Goal: Information Seeking & Learning: Learn about a topic

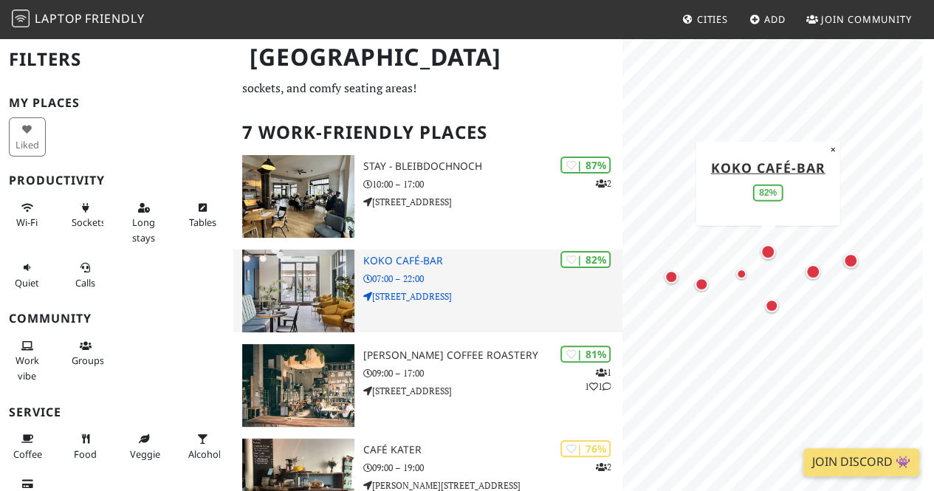
scroll to position [56, 0]
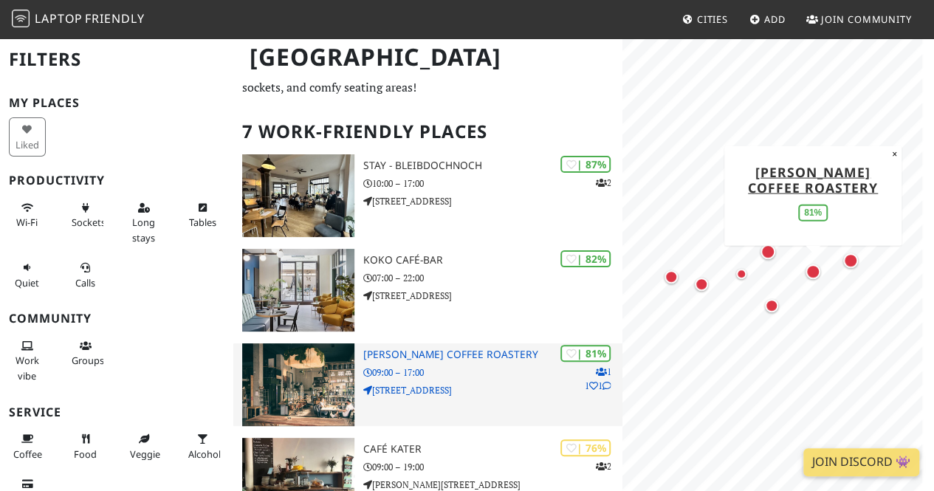
click at [444, 374] on p "09:00 – 17:00" at bounding box center [492, 372] width 259 height 14
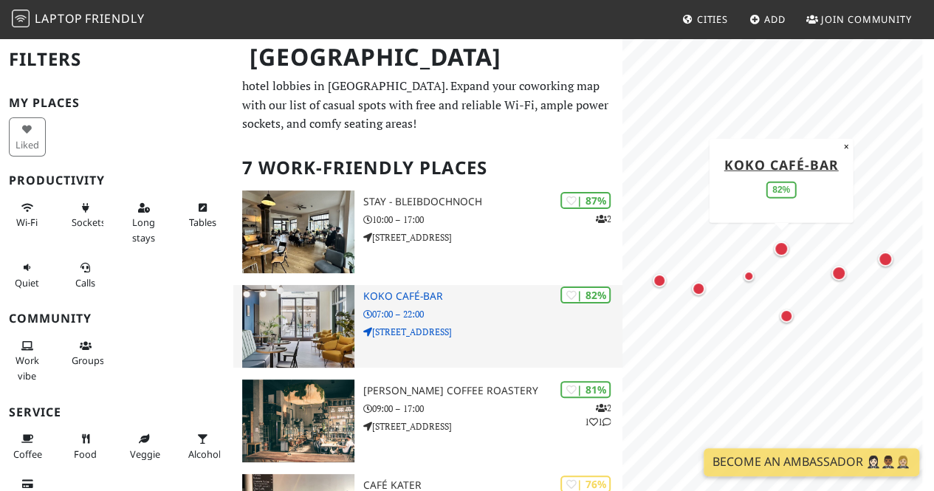
scroll to position [21, 0]
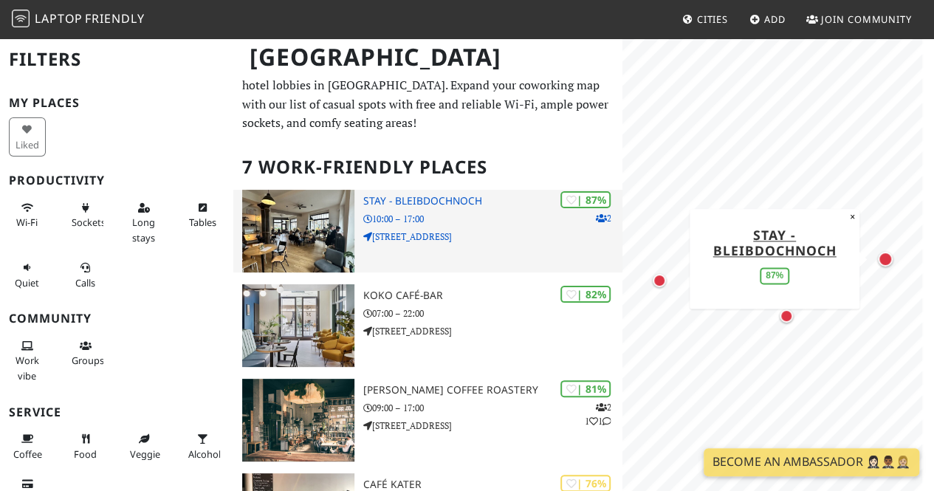
click at [445, 214] on p "10:00 – 17:00" at bounding box center [492, 219] width 259 height 14
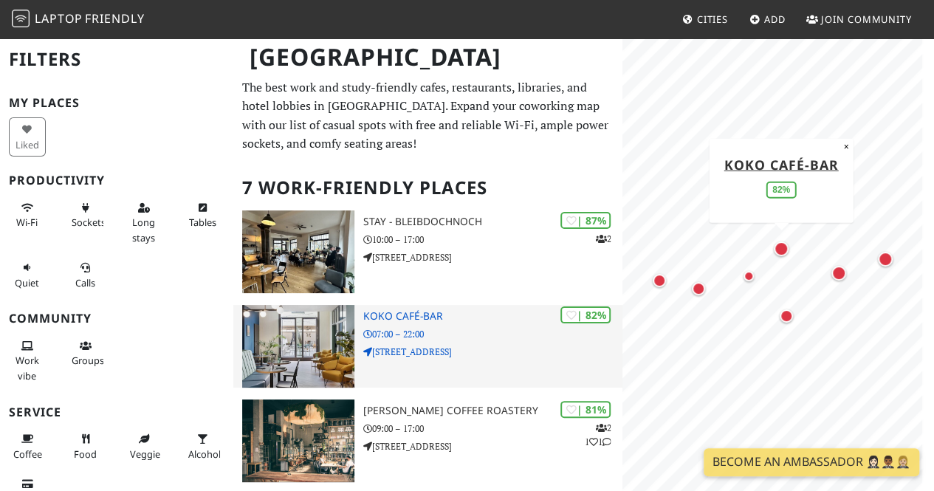
click at [399, 319] on h3 "koko café-bar" at bounding box center [492, 316] width 259 height 13
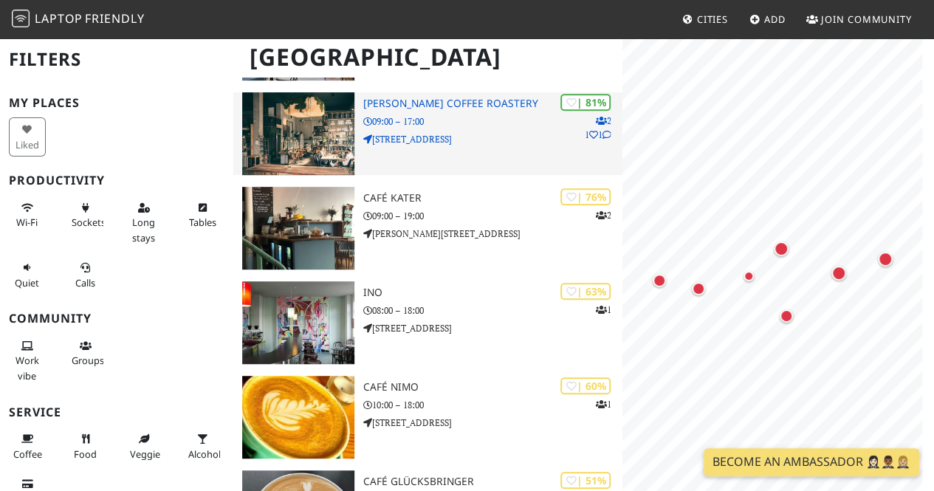
scroll to position [306, 0]
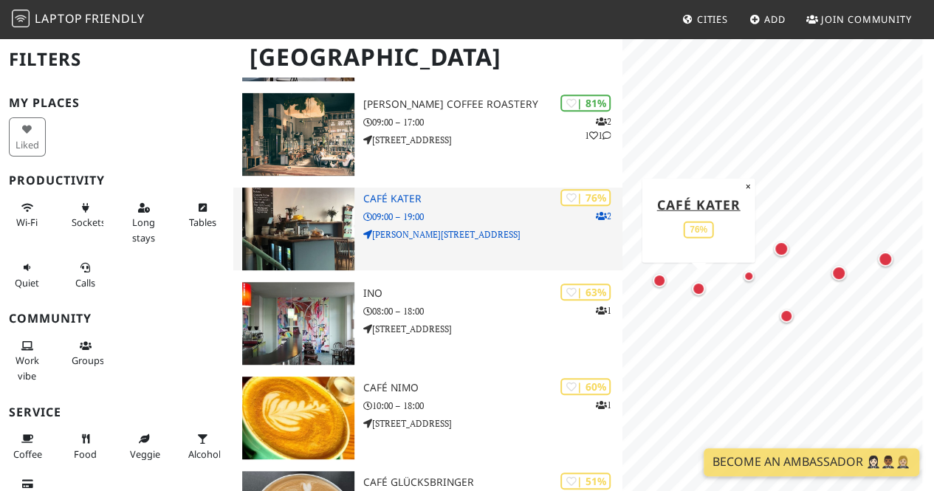
click at [461, 212] on p "09:00 – 19:00" at bounding box center [492, 217] width 259 height 14
